Goal: Information Seeking & Learning: Learn about a topic

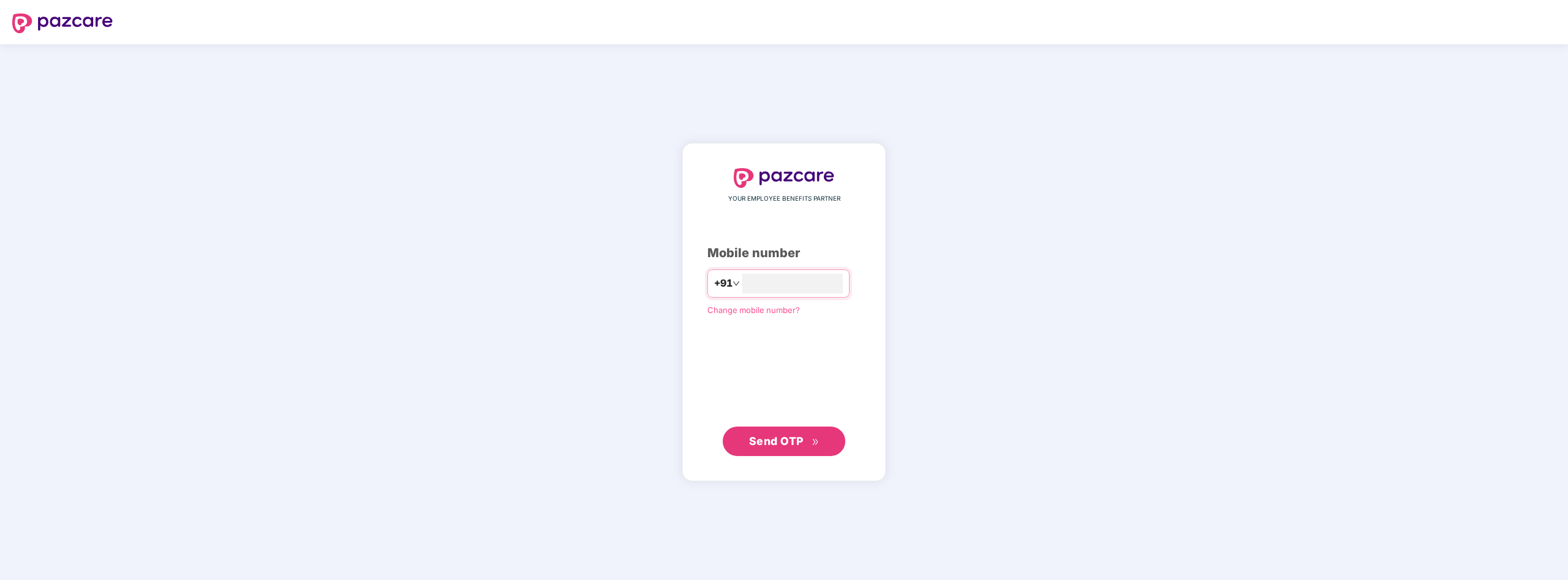
type input "**********"
click at [763, 446] on span "Send OTP" at bounding box center [776, 440] width 54 height 13
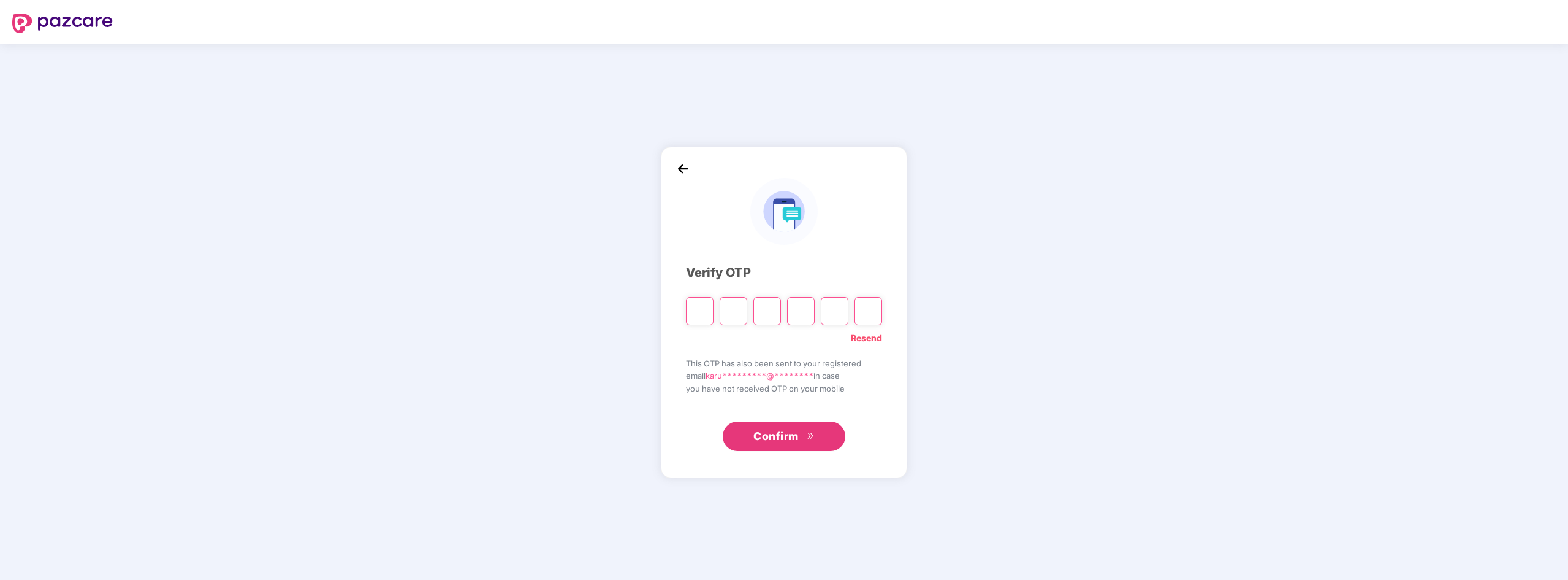
click at [690, 311] on input "Please enter verification code. Digit 1" at bounding box center [700, 311] width 28 height 28
type input "*"
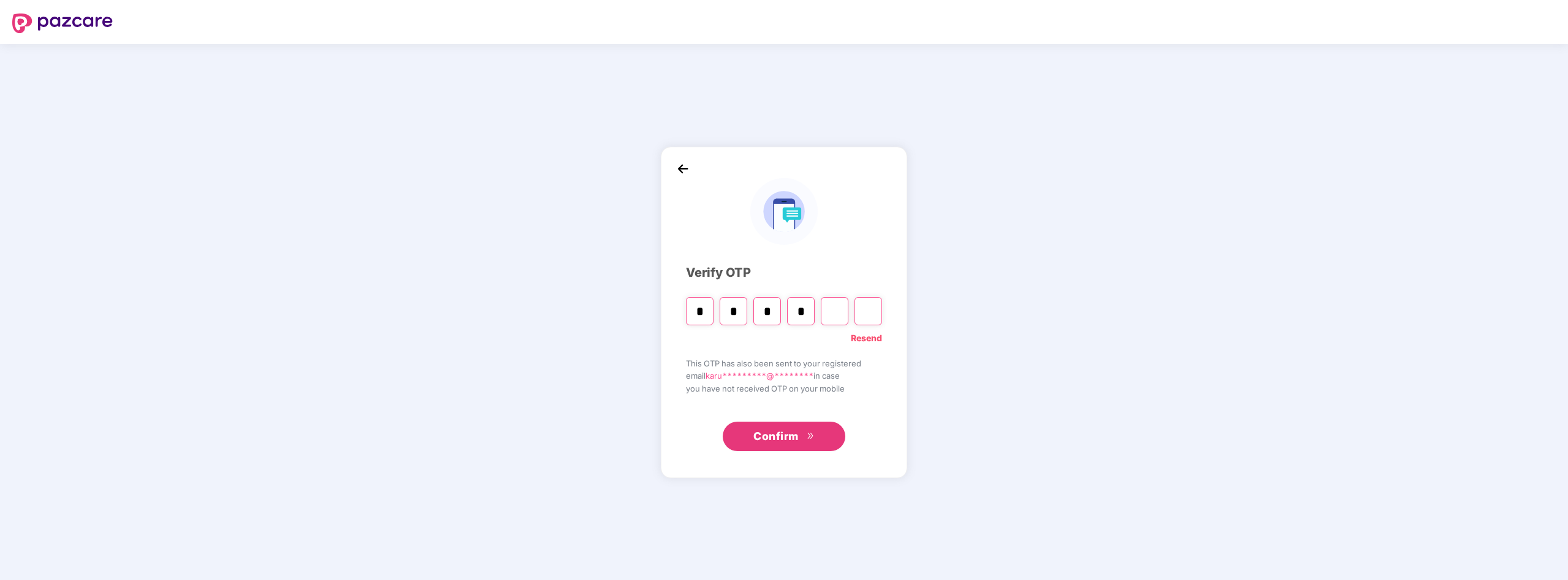
type input "*"
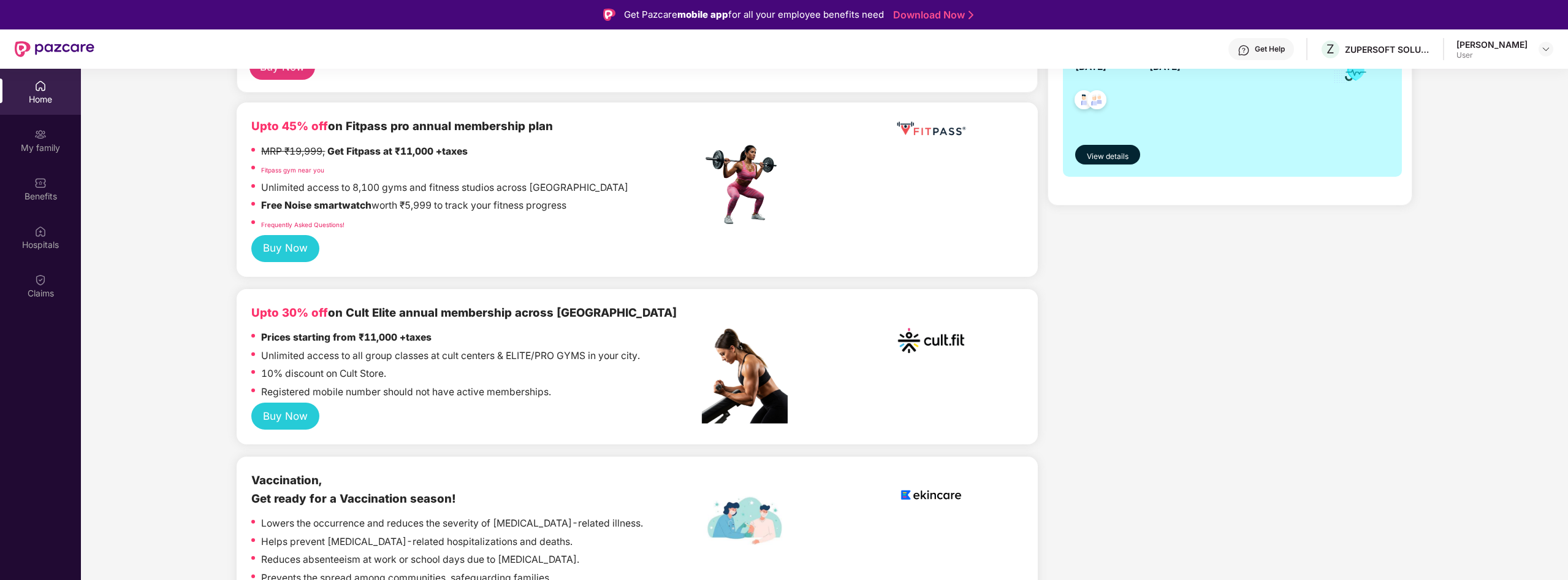
scroll to position [61, 0]
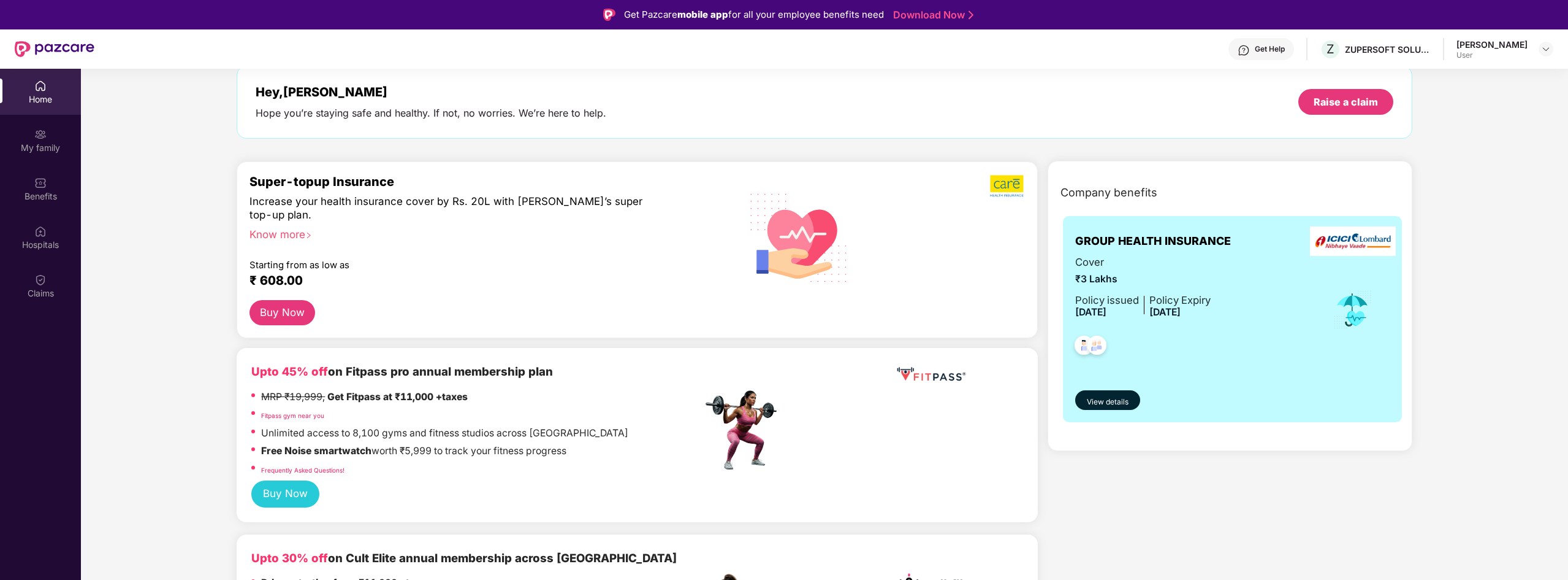
click at [277, 312] on button "Buy Now" at bounding box center [283, 312] width 66 height 25
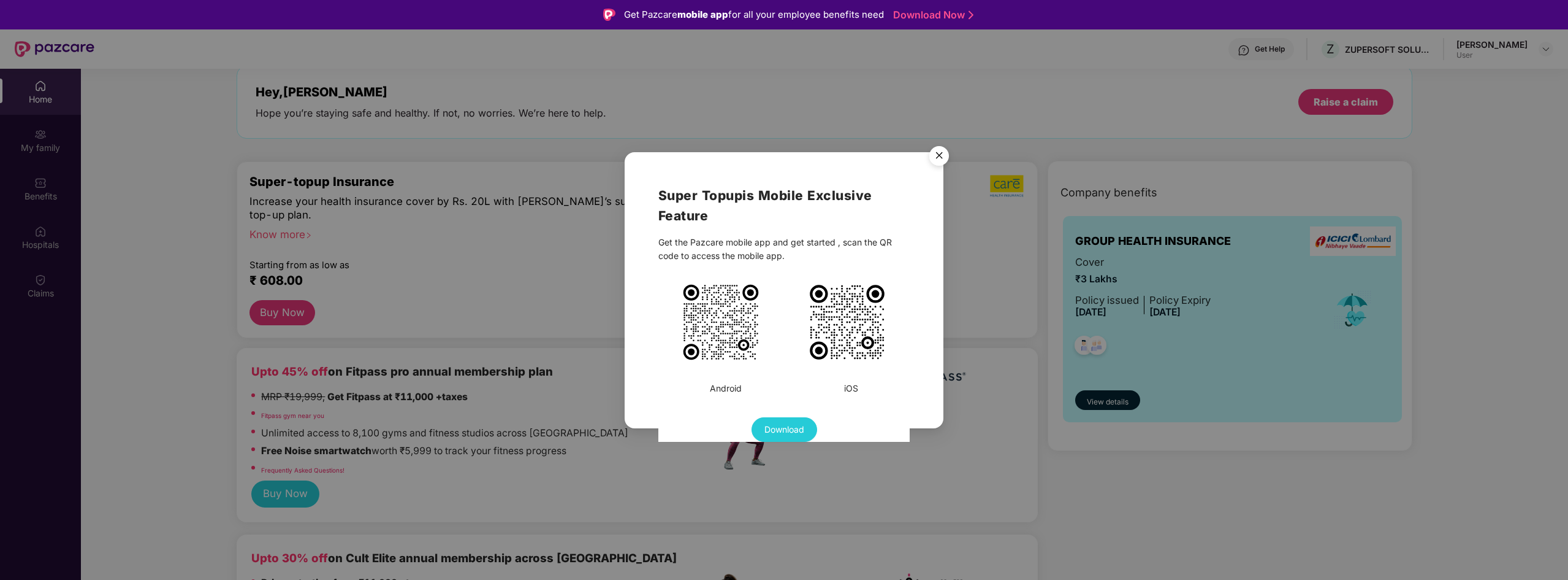
click at [939, 156] on img "Close" at bounding box center [939, 157] width 34 height 34
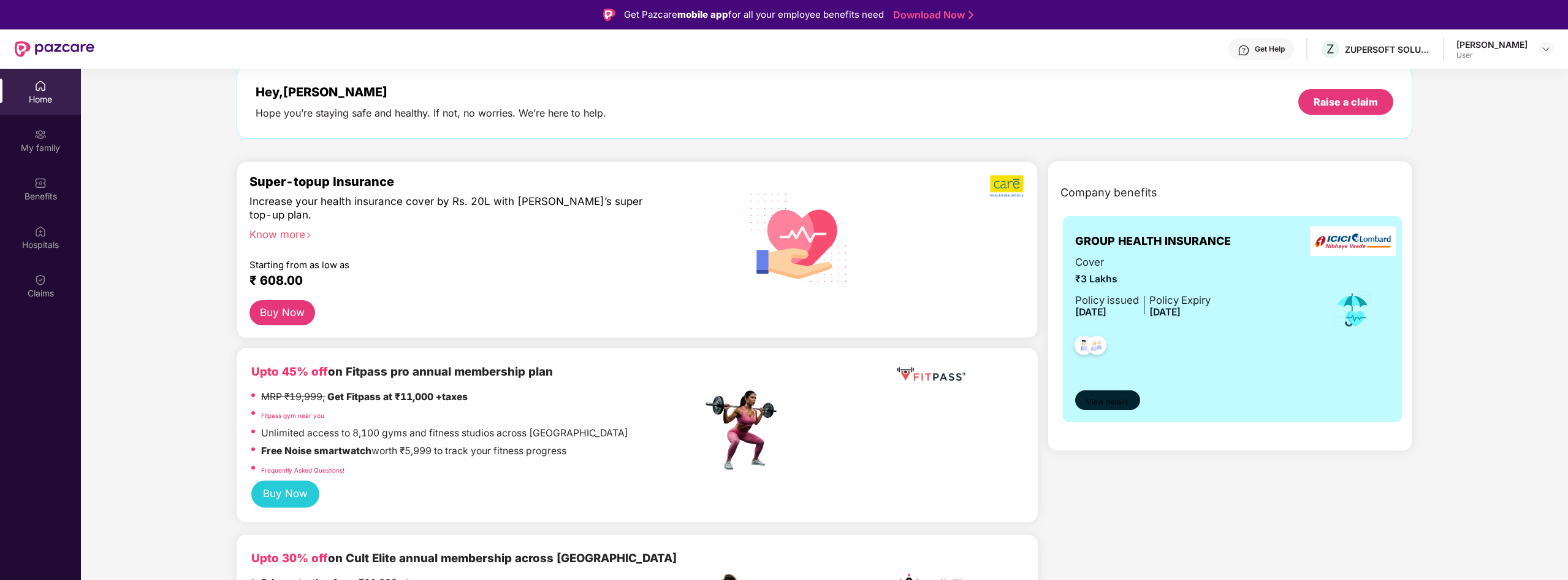
click at [1121, 399] on span "View details" at bounding box center [1108, 402] width 42 height 11
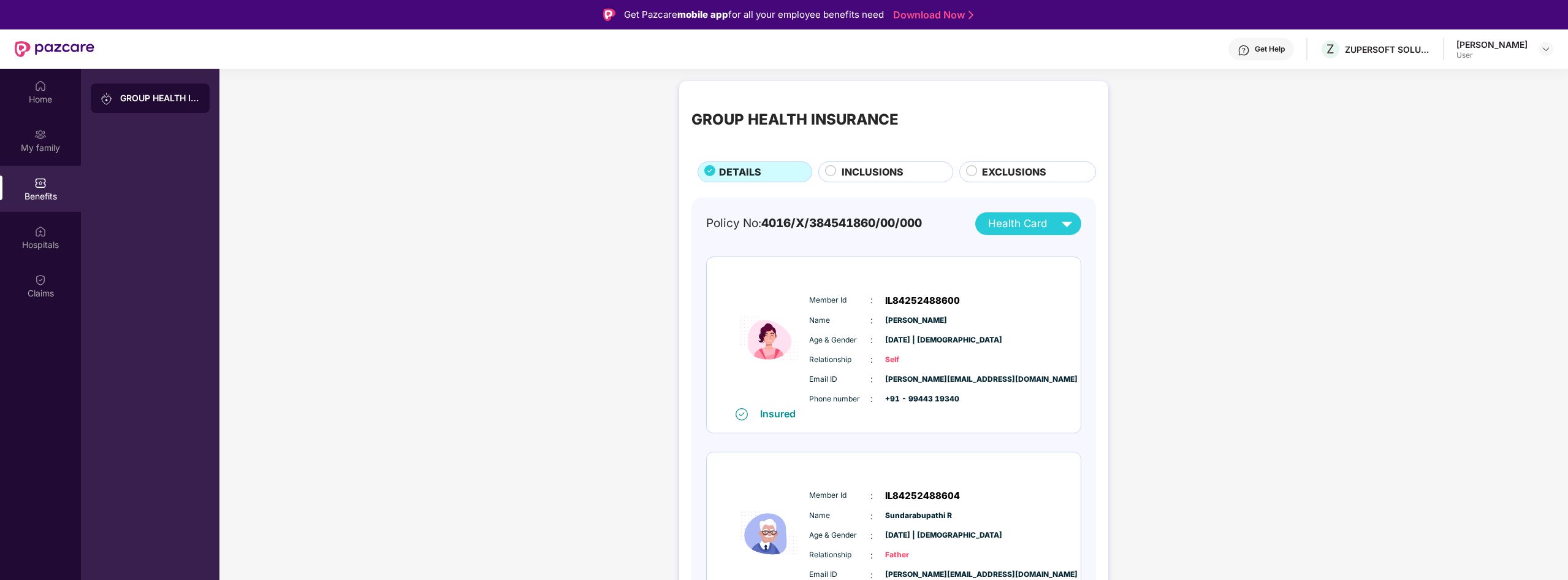
click at [889, 180] on div "INCLUSIONS" at bounding box center [891, 173] width 111 height 17
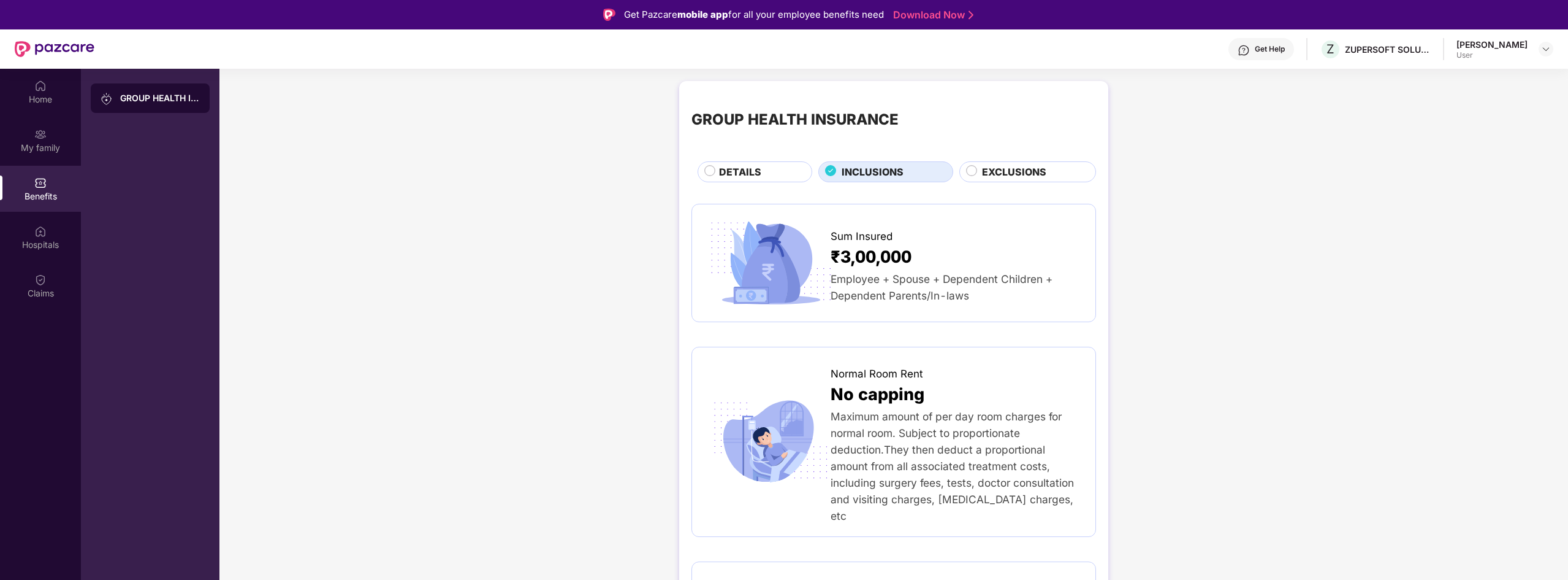
click at [1015, 166] on span "EXCLUSIONS" at bounding box center [1014, 172] width 64 height 15
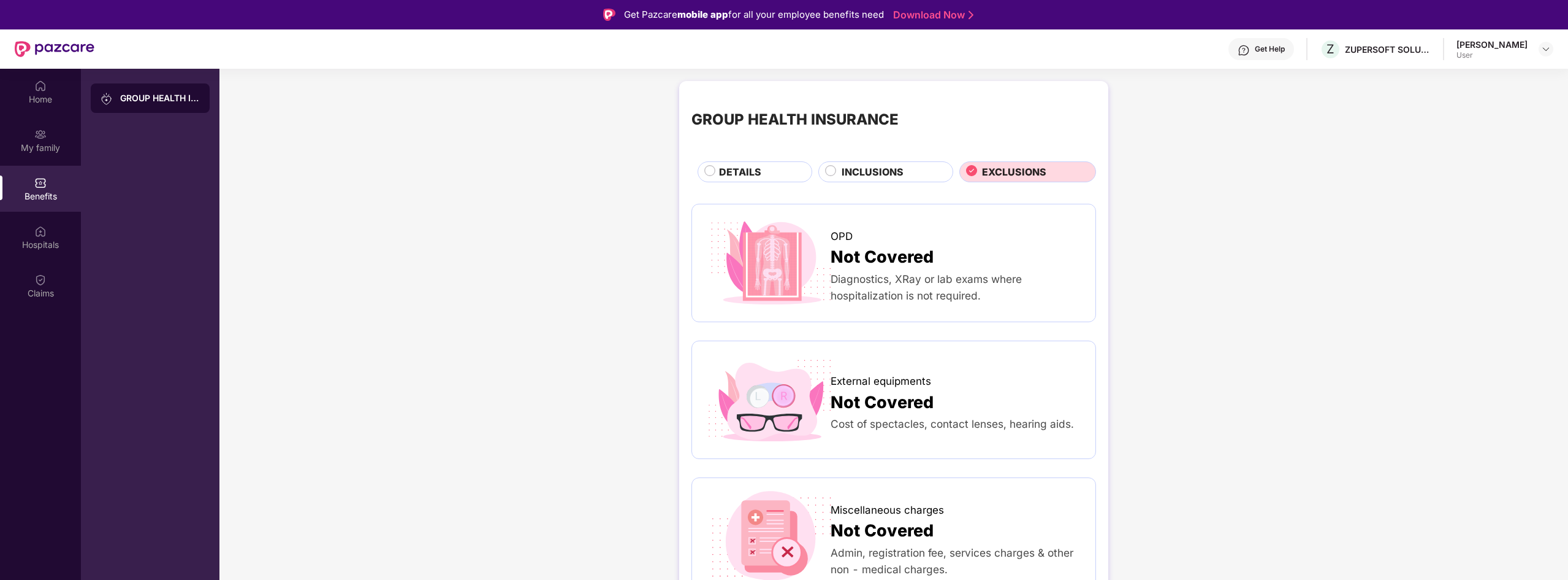
click at [744, 168] on span "DETAILS" at bounding box center [740, 172] width 42 height 15
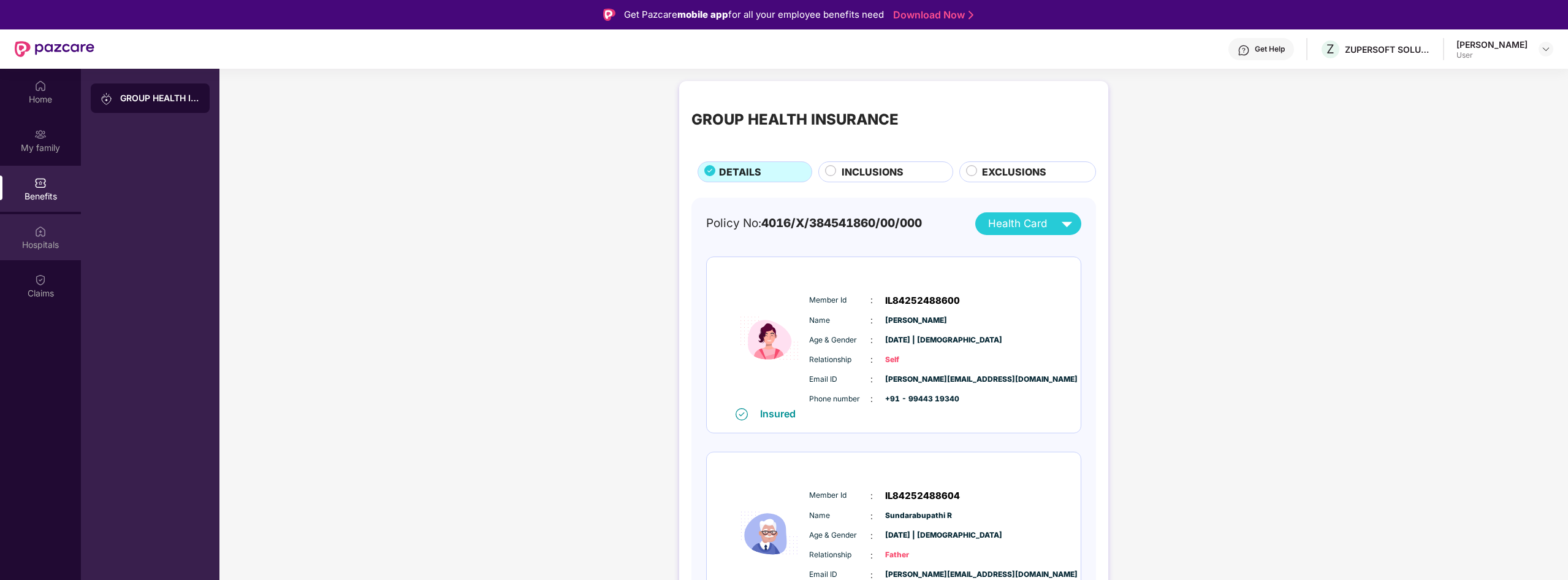
click at [35, 238] on div "Hospitals" at bounding box center [40, 244] width 81 height 12
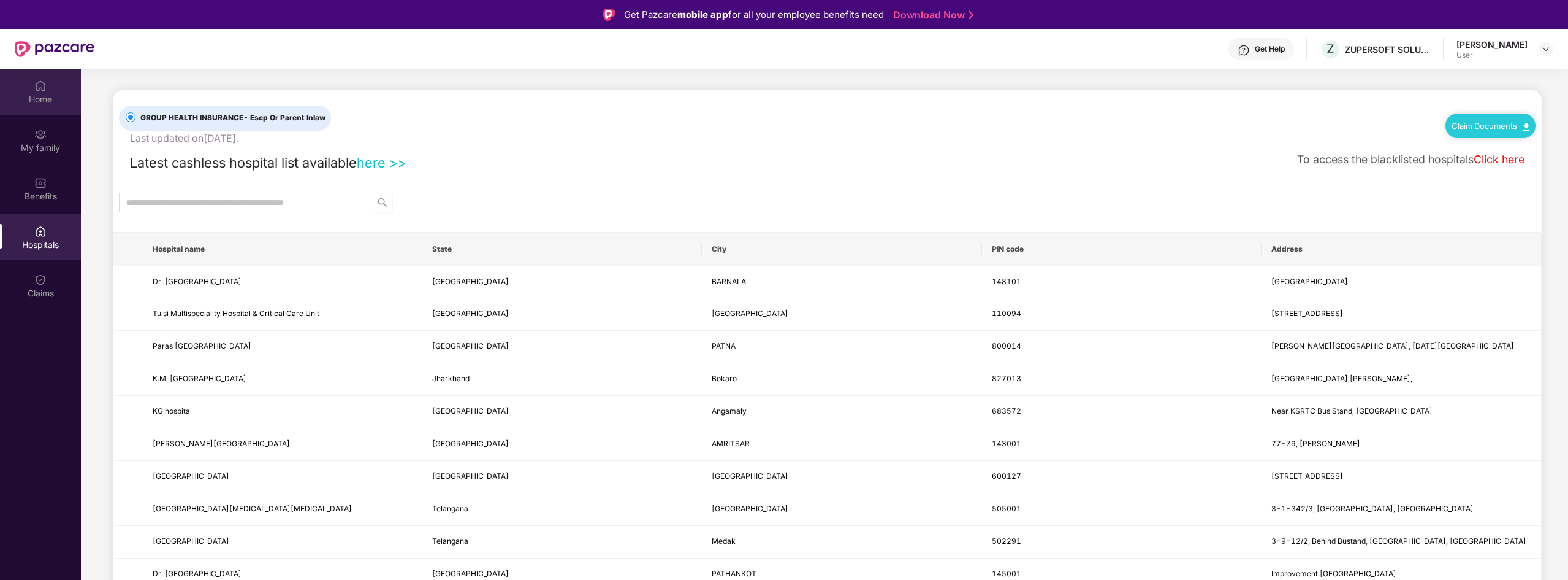
click at [54, 90] on div "Home" at bounding box center [40, 92] width 81 height 46
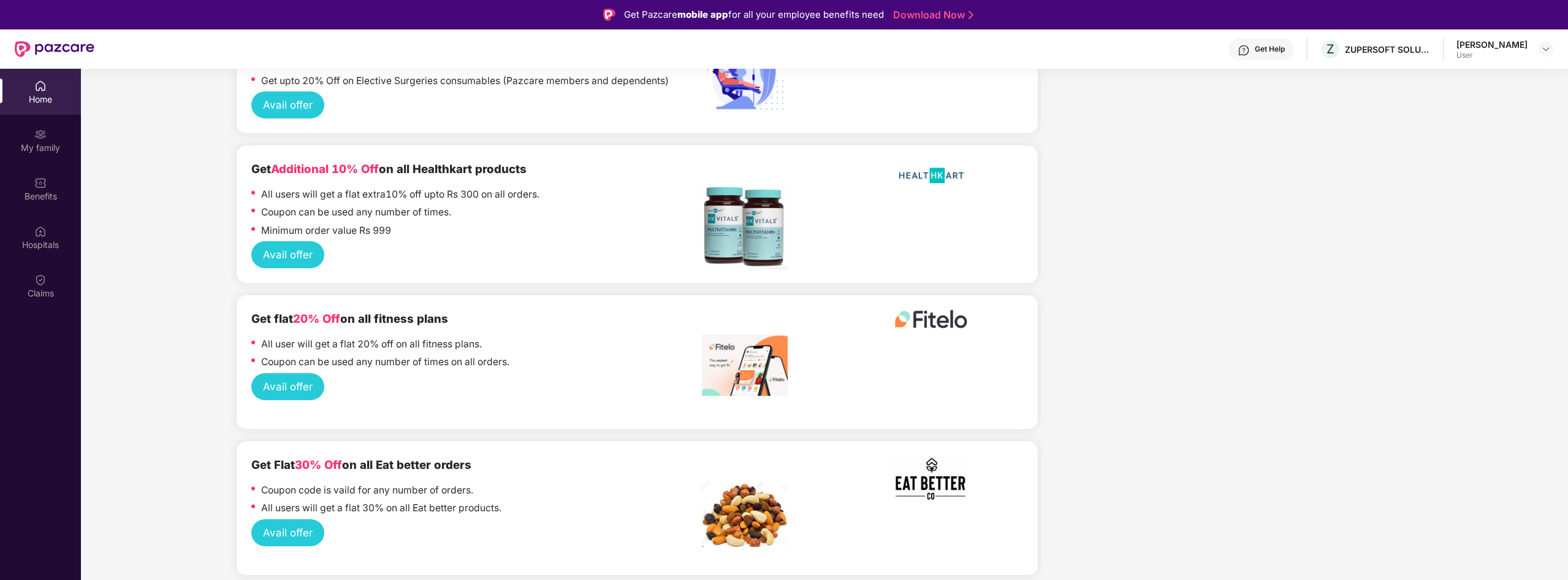
scroll to position [2237, 0]
